Goal: Task Accomplishment & Management: Use online tool/utility

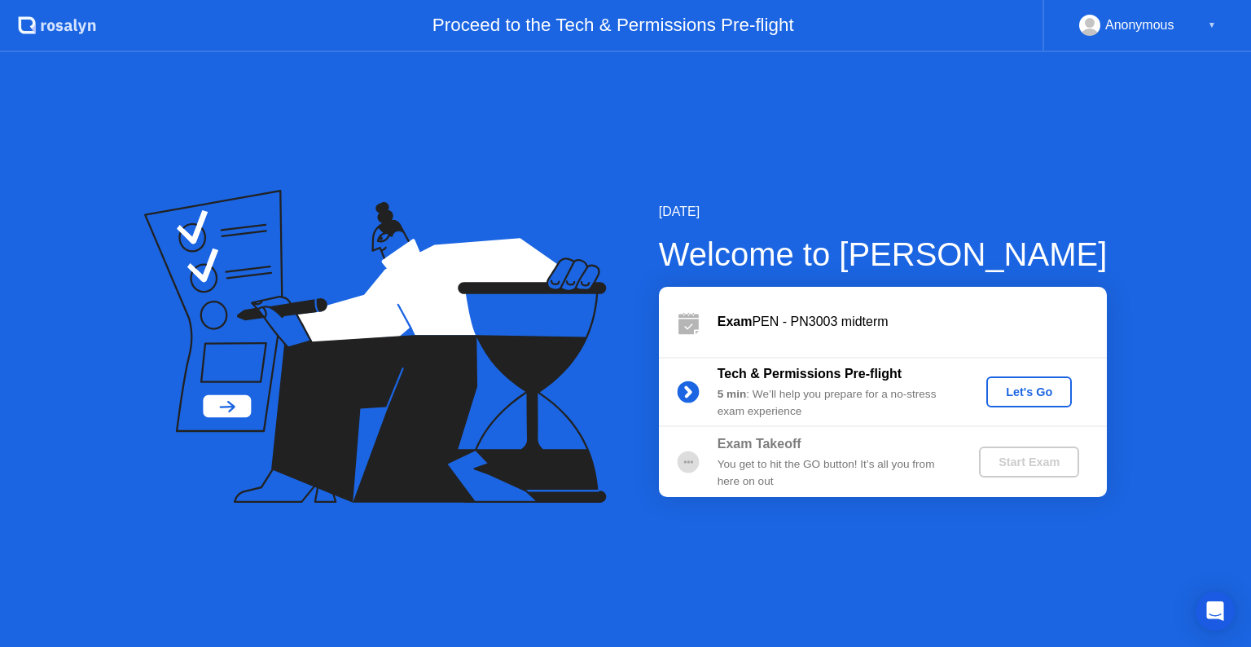
click at [1036, 388] on div "Let's Go" at bounding box center [1029, 391] width 72 height 13
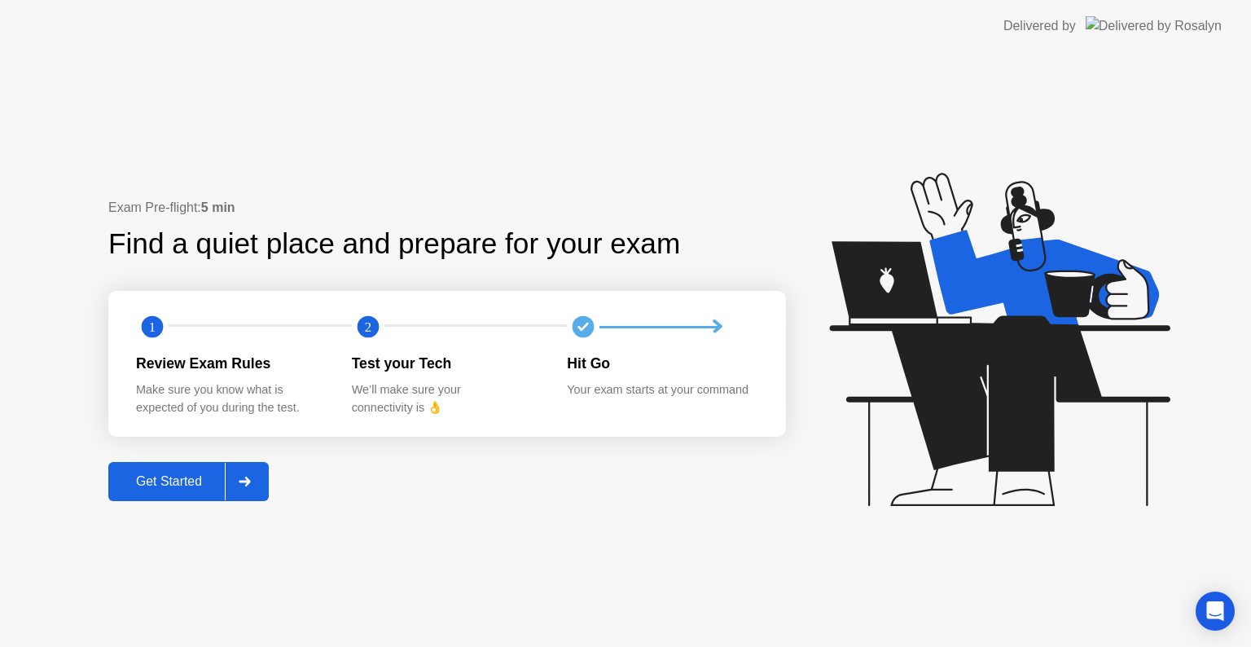
click at [182, 482] on div "Get Started" at bounding box center [169, 481] width 112 height 15
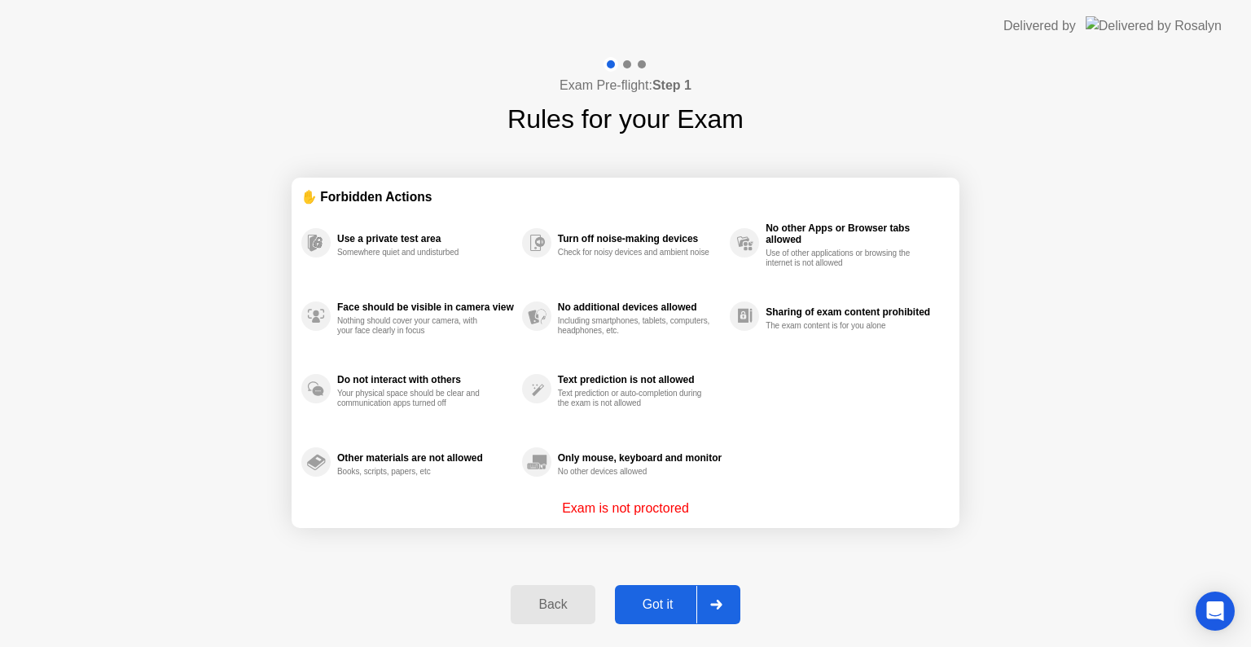
click at [640, 603] on div "Got it" at bounding box center [658, 604] width 77 height 15
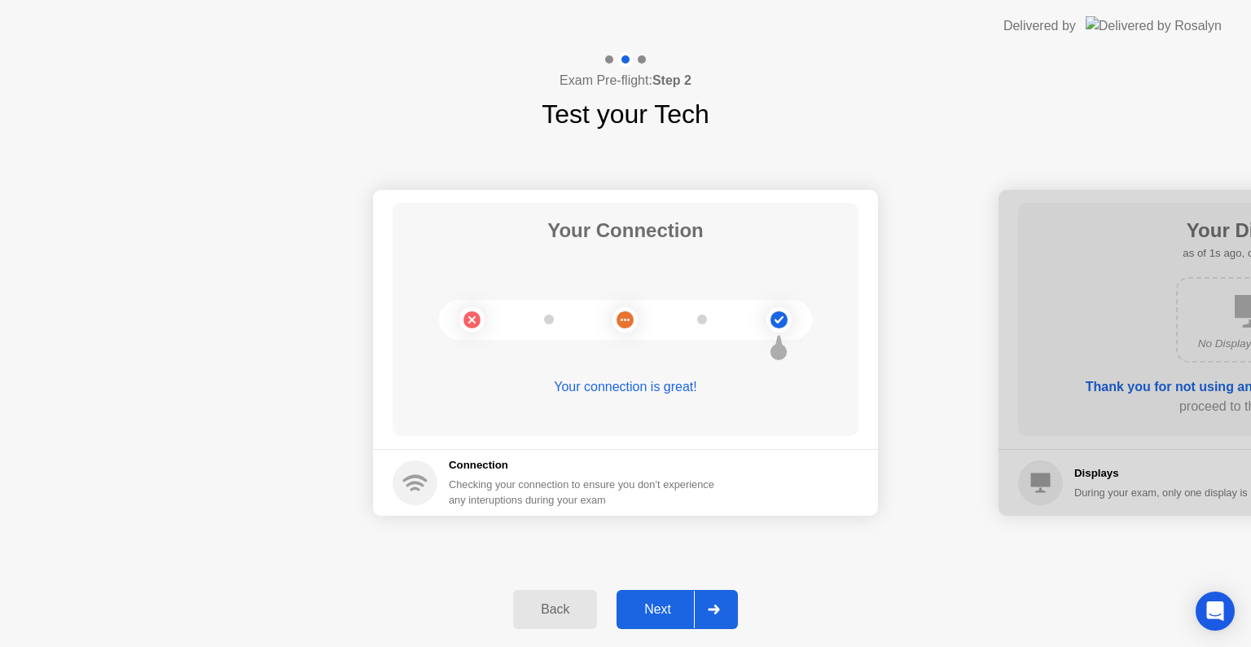
click at [674, 607] on div "Next" at bounding box center [657, 609] width 72 height 15
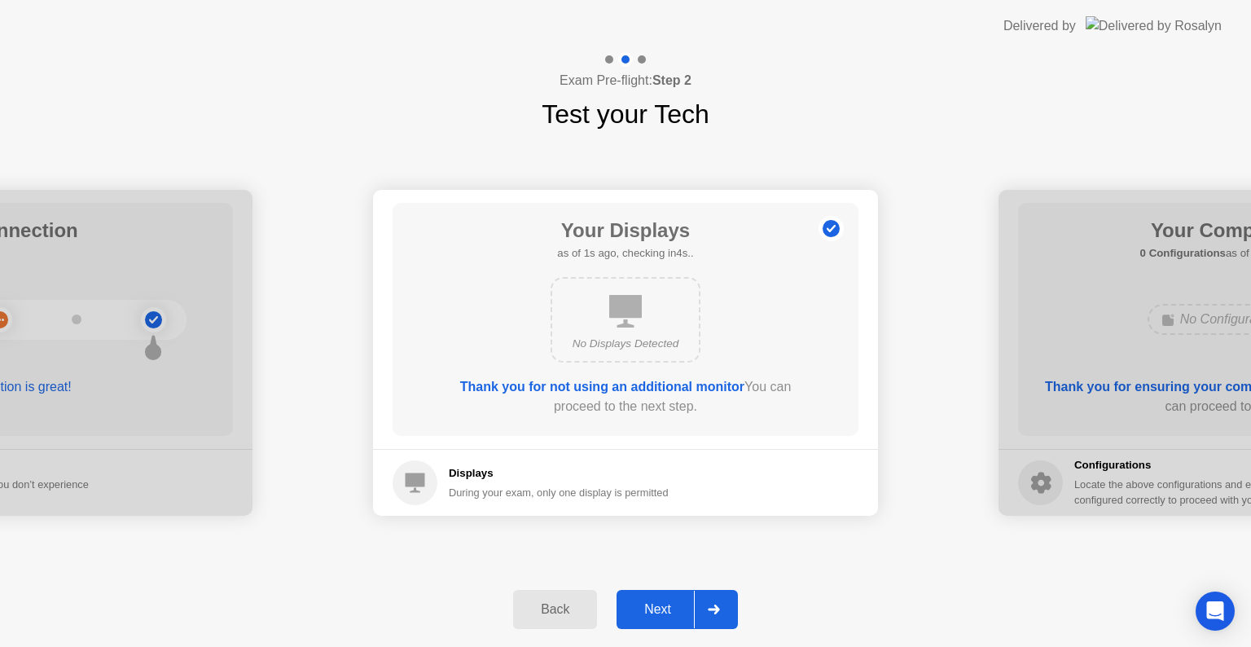
click at [674, 607] on div "Next" at bounding box center [657, 609] width 72 height 15
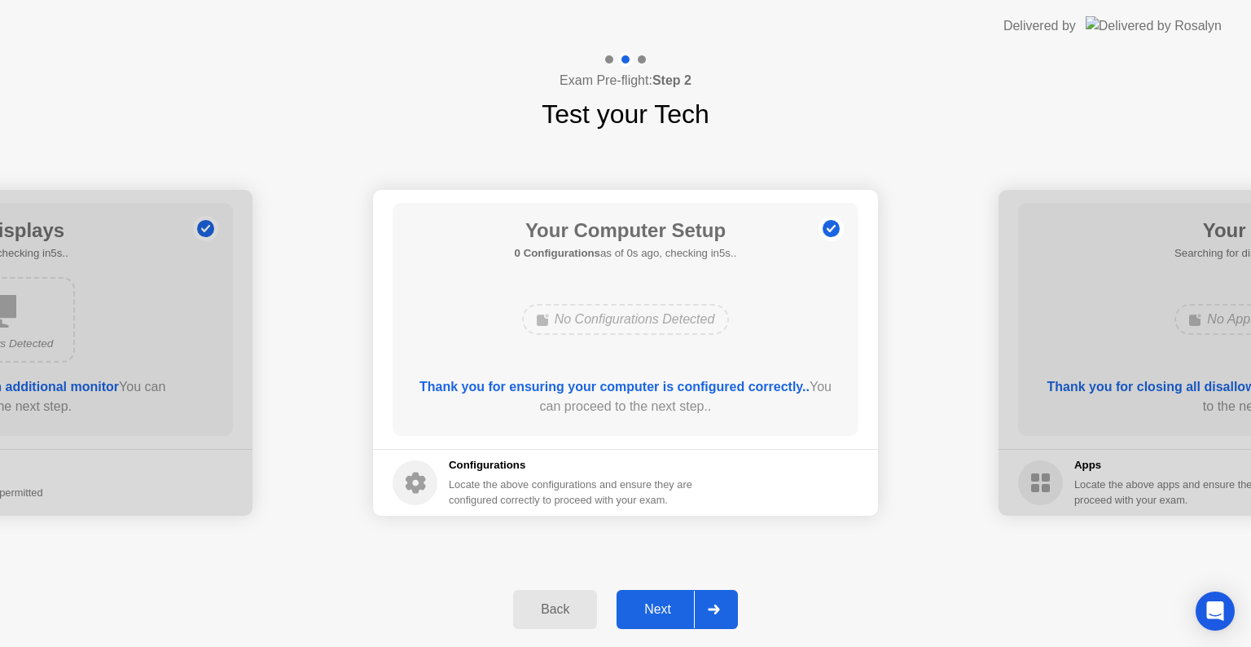
click at [674, 607] on div "Next" at bounding box center [657, 609] width 72 height 15
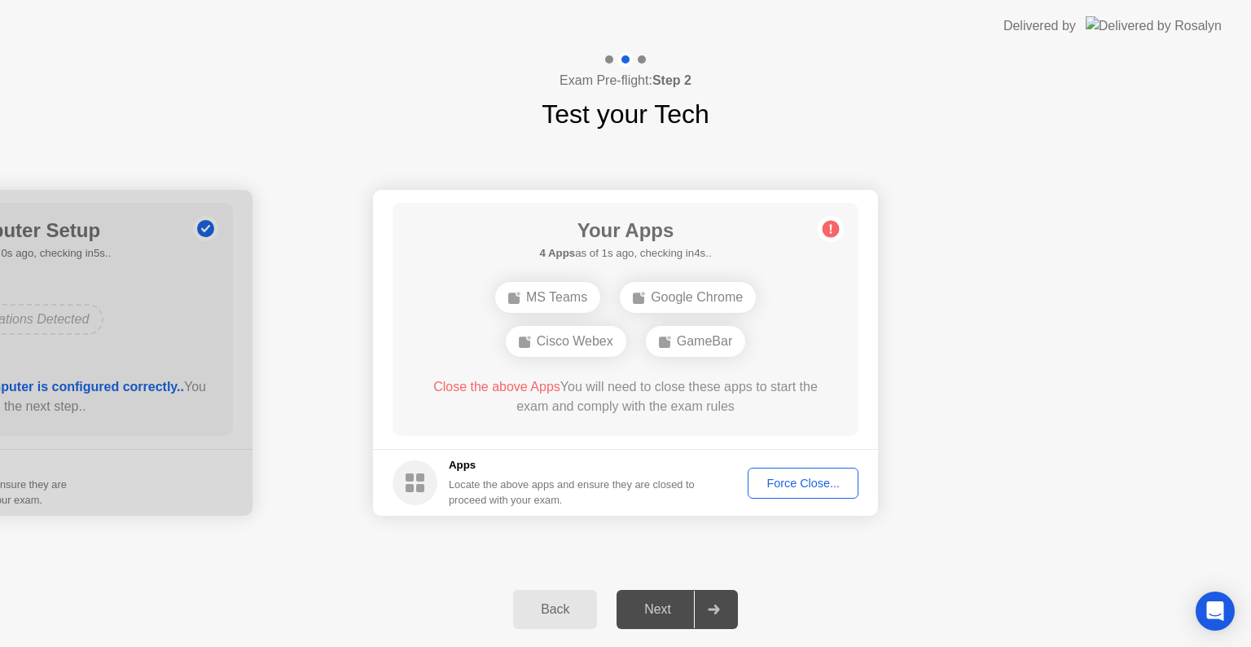
click at [809, 479] on div "Force Close..." at bounding box center [802, 482] width 99 height 13
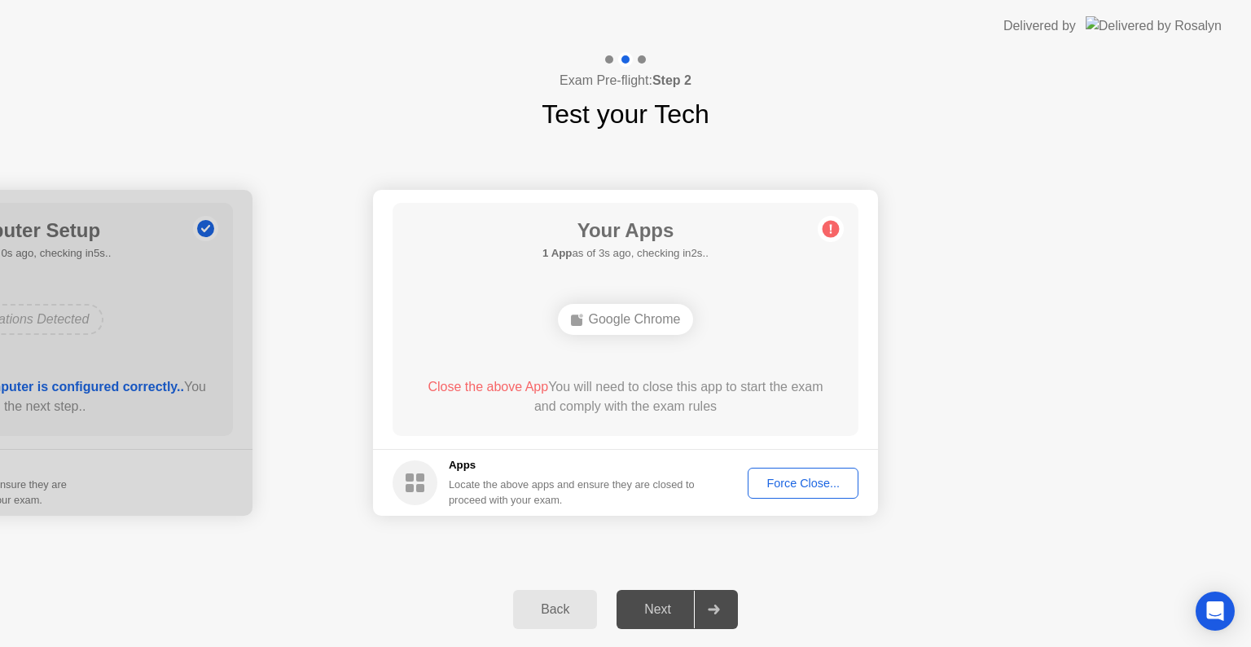
click at [822, 485] on div "Force Close..." at bounding box center [802, 482] width 99 height 13
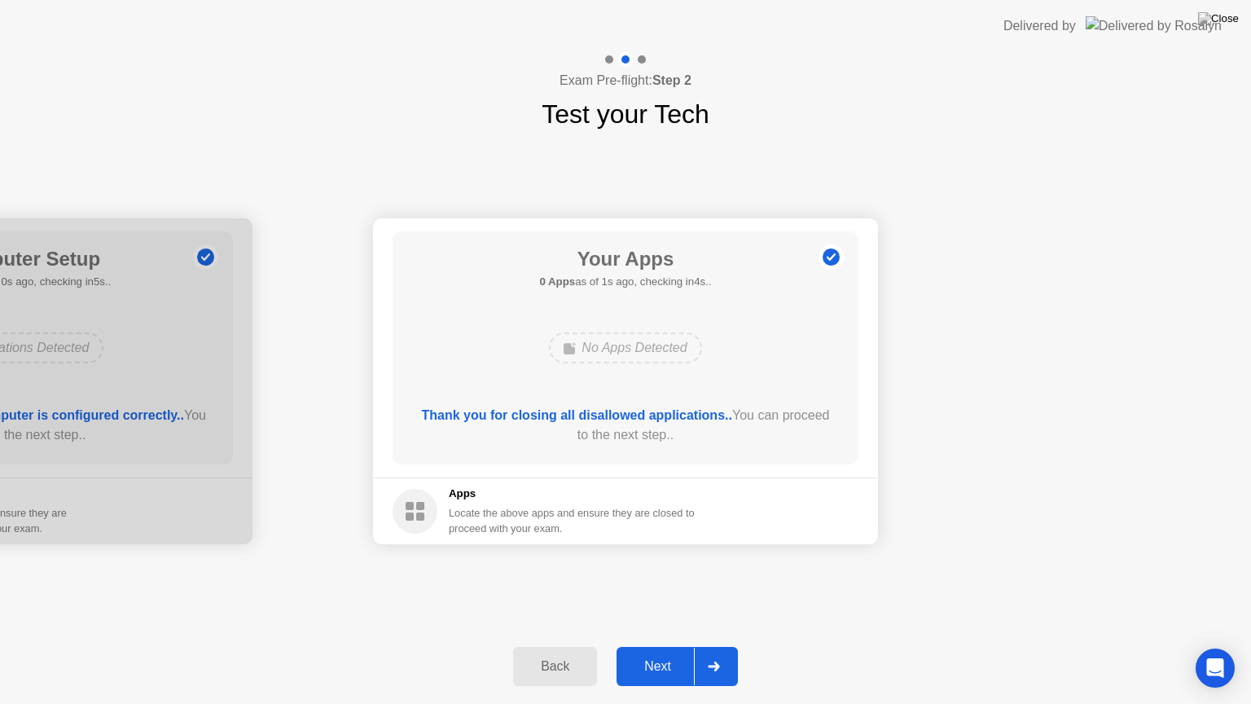
click at [656, 646] on button "Next" at bounding box center [676, 666] width 121 height 39
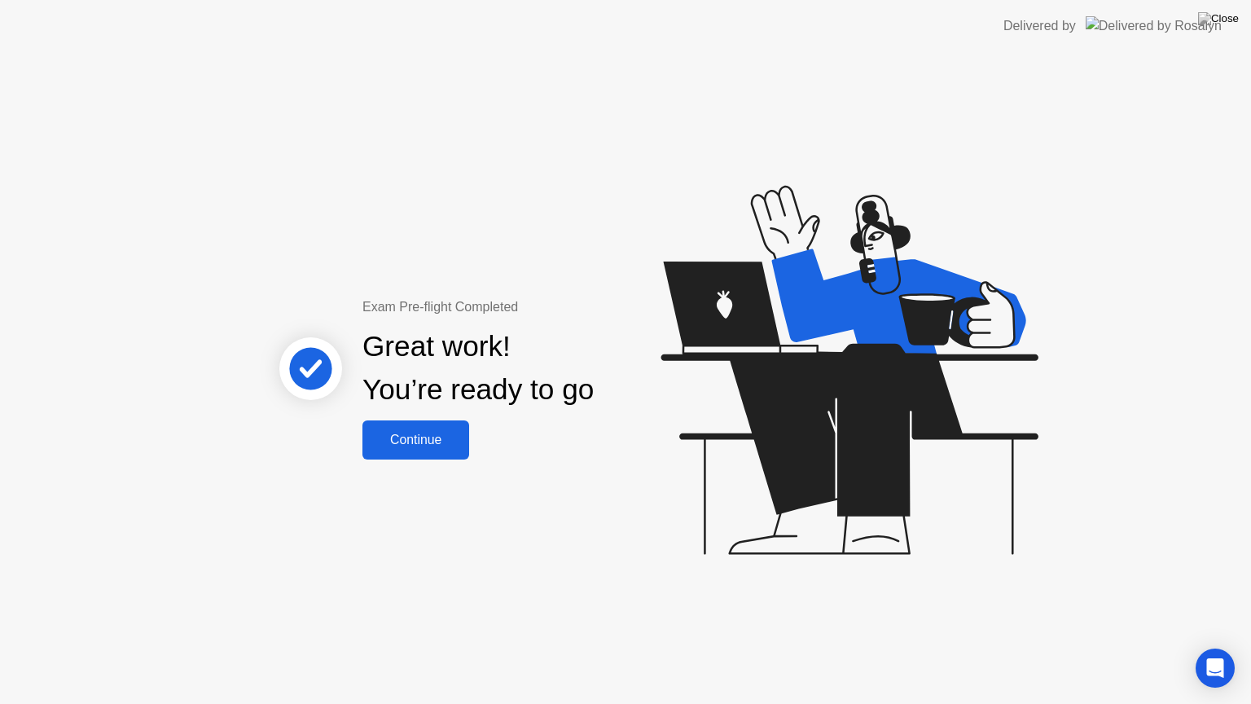
click at [436, 437] on div "Continue" at bounding box center [415, 439] width 97 height 15
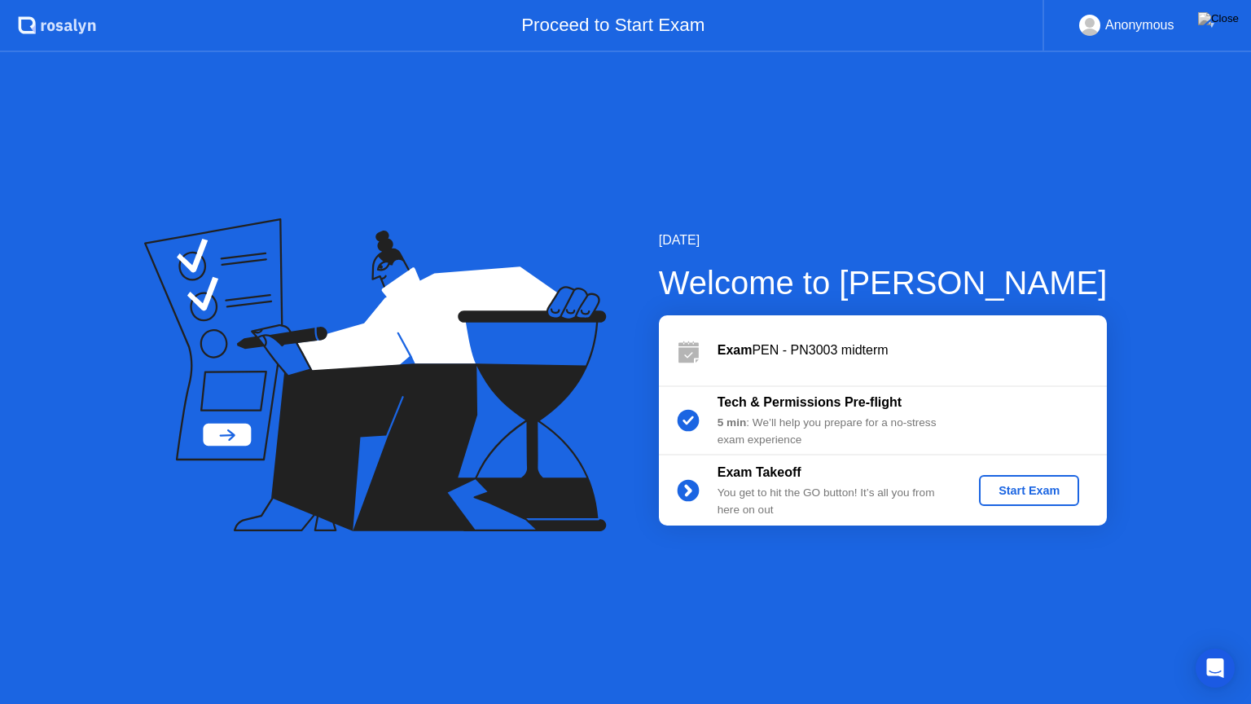
click at [1026, 493] on div "Start Exam" at bounding box center [1028, 490] width 87 height 13
